Goal: Book appointment/travel/reservation

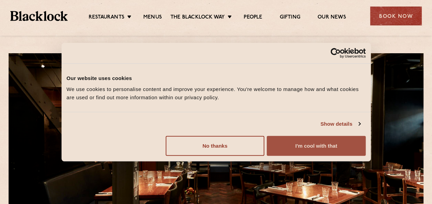
click at [315, 151] on button "I'm cool with that" at bounding box center [316, 146] width 99 height 20
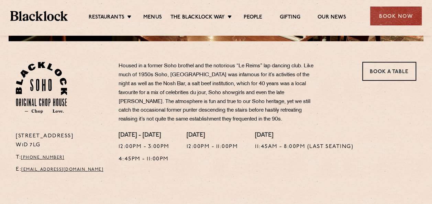
scroll to position [241, 0]
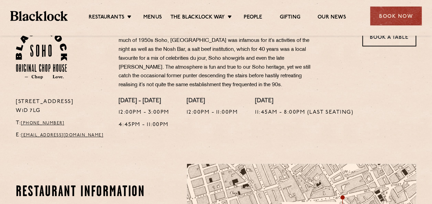
click at [240, 136] on div "Monday - Friday 12:00pm - 3:00pm 4:45pm - 11:00pm Saturday 12:00pm - 11:00pm Su…" at bounding box center [268, 121] width 308 height 46
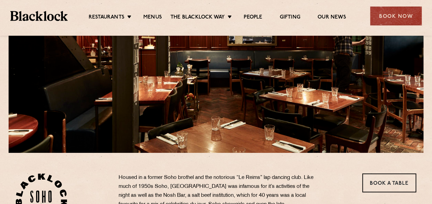
scroll to position [172, 0]
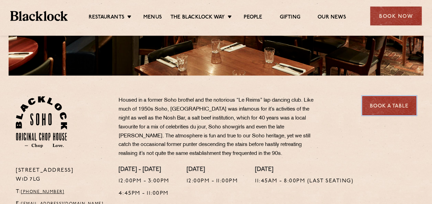
click at [397, 106] on link "Book a Table" at bounding box center [390, 105] width 54 height 19
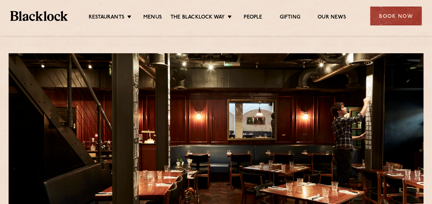
click at [156, 28] on div "Restaurants [GEOGRAPHIC_DATA] [GEOGRAPHIC_DATA] [GEOGRAPHIC_DATA] [GEOGRAPHIC_D…" at bounding box center [216, 15] width 432 height 31
click at [153, 16] on link "Menus" at bounding box center [152, 18] width 19 height 8
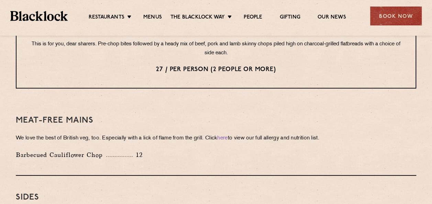
scroll to position [894, 0]
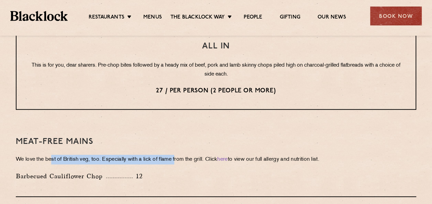
drag, startPoint x: 51, startPoint y: 142, endPoint x: 179, endPoint y: 135, distance: 128.2
click at [179, 135] on div "Meat-Free mains We love the best of British veg, too. Especially with a lick of…" at bounding box center [216, 158] width 401 height 77
drag, startPoint x: 179, startPoint y: 135, endPoint x: 178, endPoint y: 143, distance: 8.6
click at [178, 155] on p "We love the best of British veg, too. Especially with a lick of flame from the …" at bounding box center [216, 160] width 401 height 10
click at [179, 155] on p "We love the best of British veg, too. Especially with a lick of flame from the …" at bounding box center [216, 160] width 401 height 10
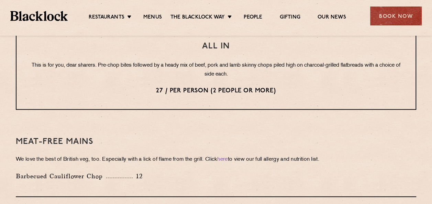
click at [192, 146] on div "Meat-Free mains We love the best of British veg, too. Especially with a lick of…" at bounding box center [216, 158] width 401 height 77
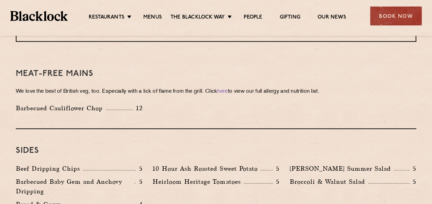
scroll to position [963, 0]
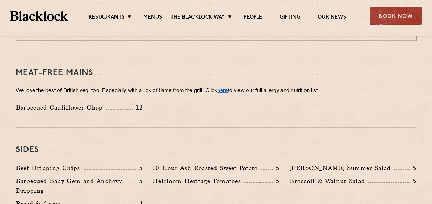
click at [228, 88] on link "here" at bounding box center [222, 90] width 10 height 5
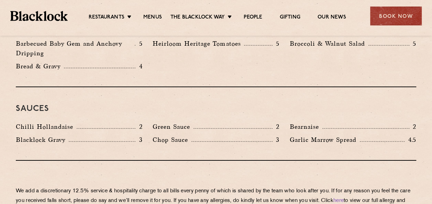
scroll to position [1032, 0]
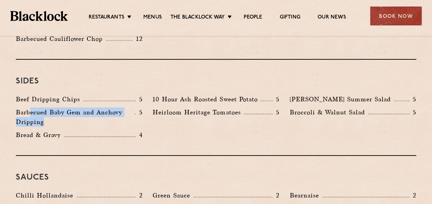
drag, startPoint x: 30, startPoint y: 97, endPoint x: 84, endPoint y: 105, distance: 54.0
click at [84, 108] on p "Barbecued Baby Gem and Anchovy Dripping" at bounding box center [75, 117] width 119 height 19
drag, startPoint x: 84, startPoint y: 105, endPoint x: 102, endPoint y: 105, distance: 18.2
click at [102, 108] on p "Barbecued Baby Gem and Anchovy Dripping" at bounding box center [75, 117] width 119 height 19
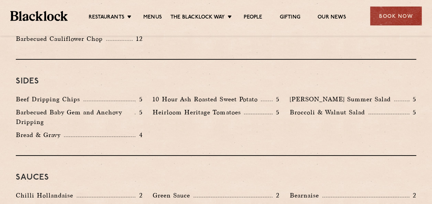
click at [159, 108] on div "Heirloom Heritage Tomatoes 5" at bounding box center [216, 119] width 137 height 23
drag, startPoint x: 172, startPoint y: 92, endPoint x: 202, endPoint y: 96, distance: 30.0
click at [202, 108] on p "Heirloom Heritage Tomatoes" at bounding box center [199, 113] width 92 height 10
drag, startPoint x: 202, startPoint y: 96, endPoint x: 197, endPoint y: 112, distance: 16.5
click at [197, 112] on div "Beef Dripping Chips 5 10 Hour Ash Roasted Sweet Potato 5 Roy's Summer Salad 5 B…" at bounding box center [216, 119] width 411 height 49
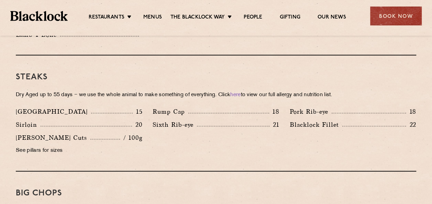
scroll to position [522, 0]
